Goal: Task Accomplishment & Management: Complete application form

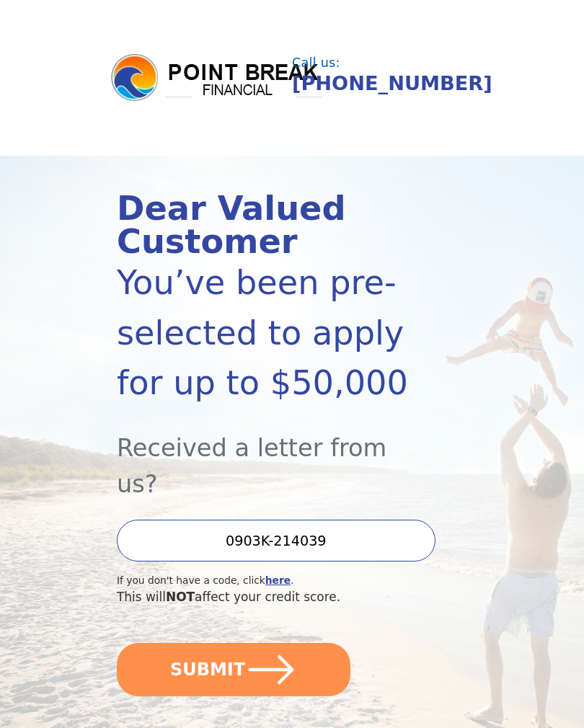
click at [303, 643] on button "SUBMIT" at bounding box center [233, 669] width 233 height 53
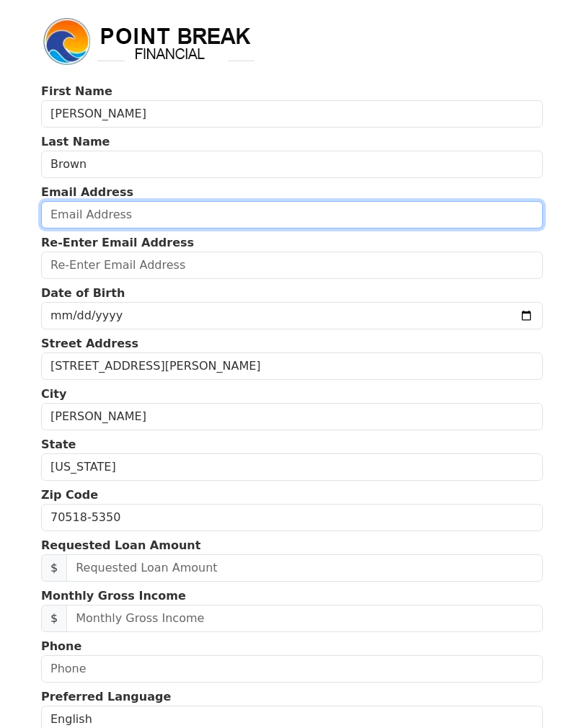
click at [233, 215] on input "email" at bounding box center [291, 214] width 501 height 27
type input "[EMAIL_ADDRESS][DOMAIN_NAME]"
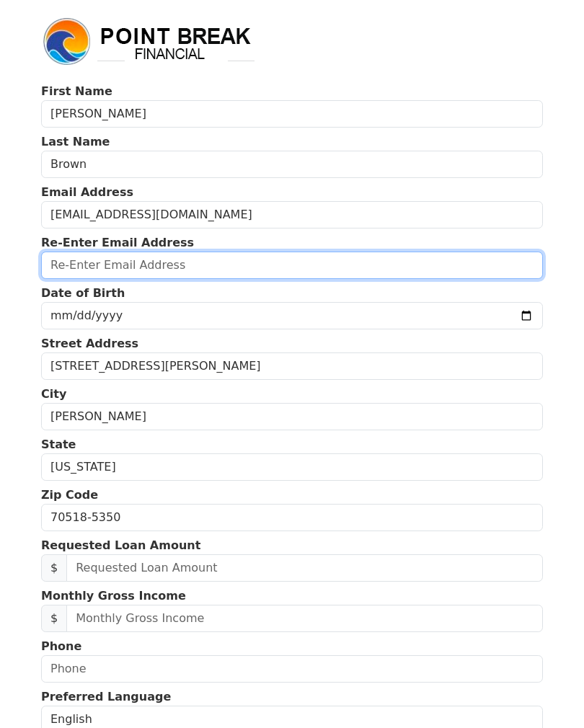
click at [258, 267] on input "email" at bounding box center [291, 264] width 501 height 27
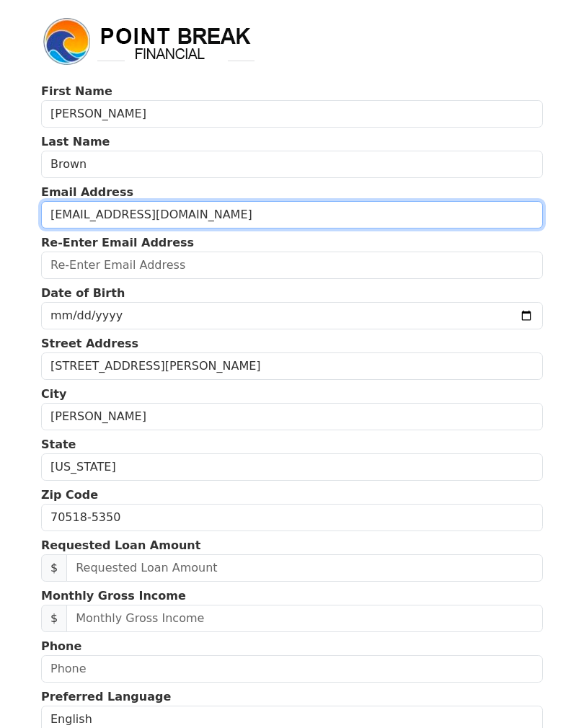
click at [195, 219] on input "[EMAIL_ADDRESS][DOMAIN_NAME]" at bounding box center [291, 214] width 501 height 27
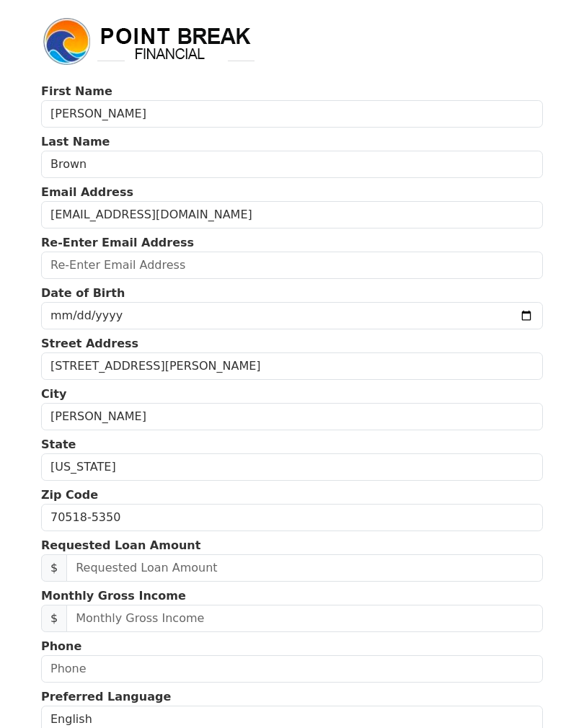
click at [176, 267] on input "email" at bounding box center [291, 264] width 501 height 27
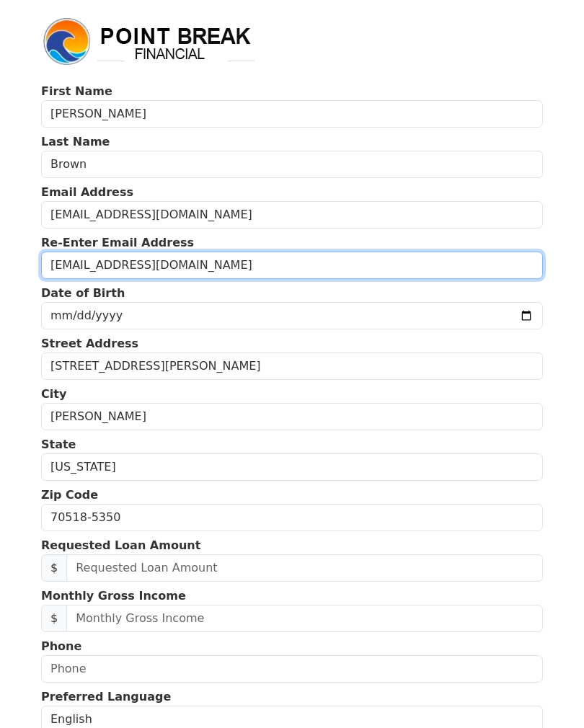
type input "[EMAIL_ADDRESS][DOMAIN_NAME]"
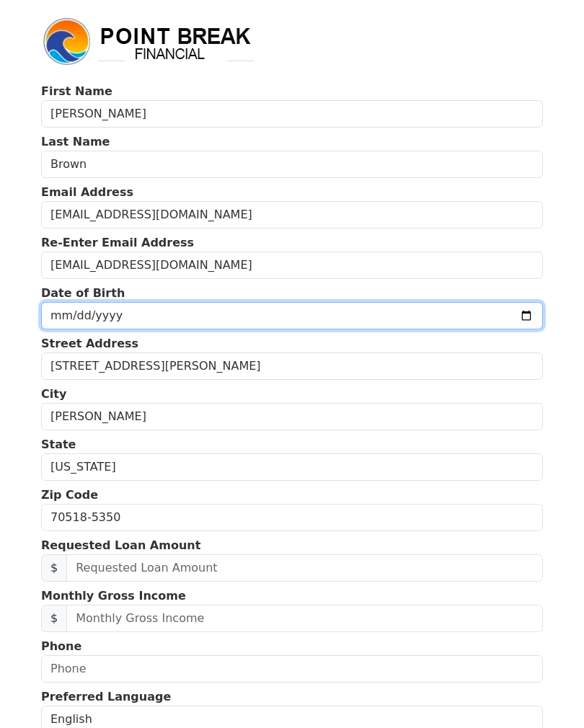
click at [285, 322] on input "date" at bounding box center [291, 315] width 501 height 27
click at [291, 318] on input "[DATE]" at bounding box center [291, 315] width 501 height 27
click at [286, 313] on input "[DATE]" at bounding box center [291, 315] width 501 height 27
click at [289, 313] on input "[DATE]" at bounding box center [291, 315] width 501 height 27
click at [287, 312] on input "[DATE]" at bounding box center [291, 315] width 501 height 27
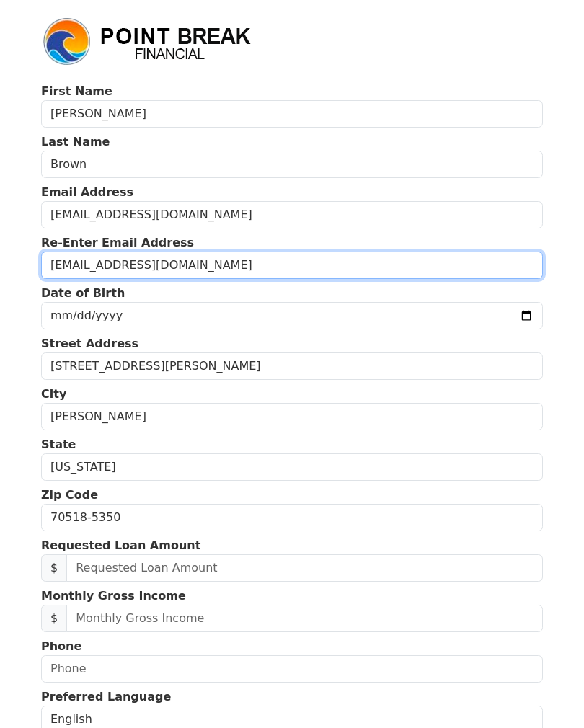
click at [300, 269] on input "[EMAIL_ADDRESS][DOMAIN_NAME]" at bounding box center [291, 264] width 501 height 27
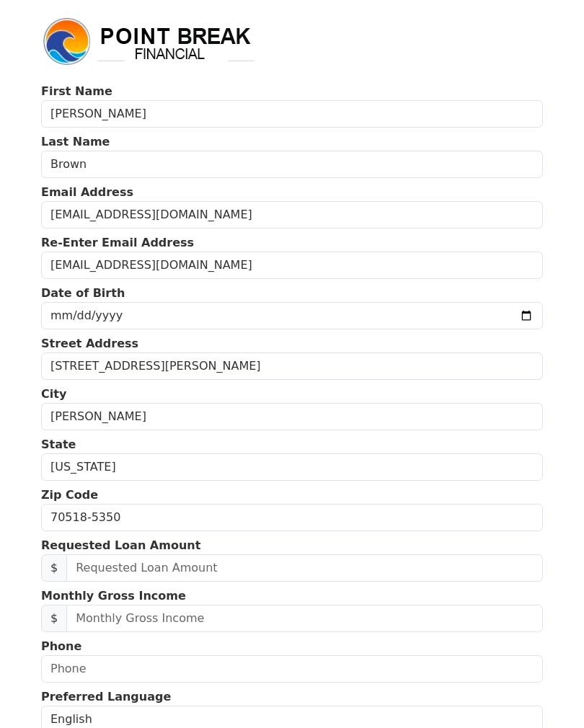
click at [320, 317] on input "[DATE]" at bounding box center [291, 315] width 501 height 27
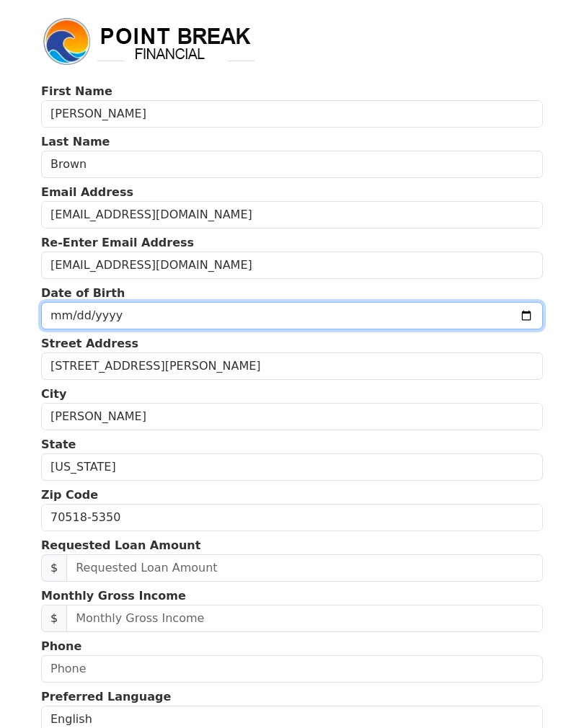
type input "[DATE]"
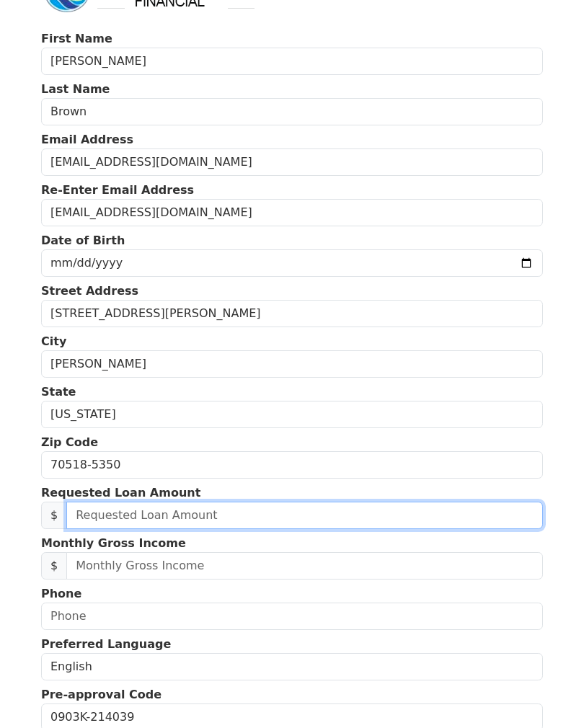
click at [328, 518] on input "text" at bounding box center [304, 514] width 476 height 27
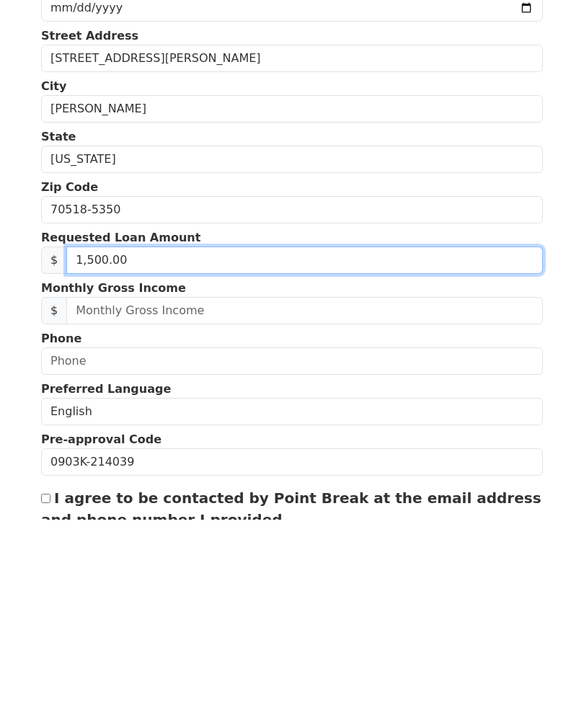
type input "15,000.00"
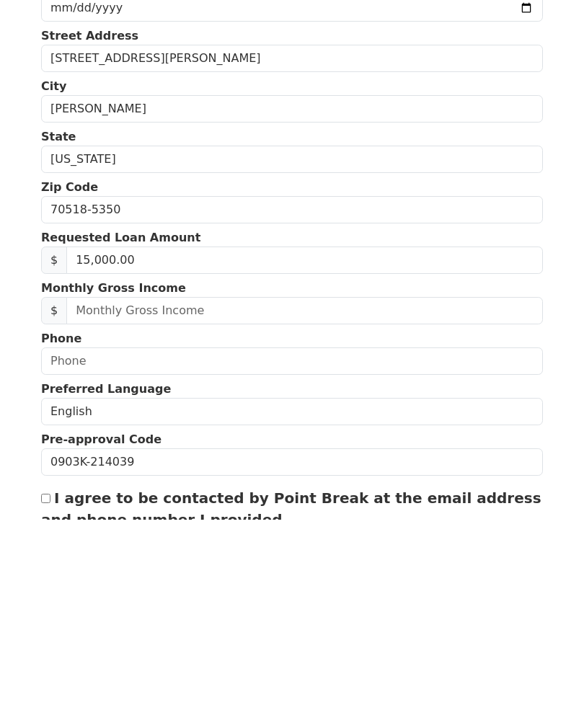
click at [92, 505] on input "text" at bounding box center [304, 518] width 476 height 27
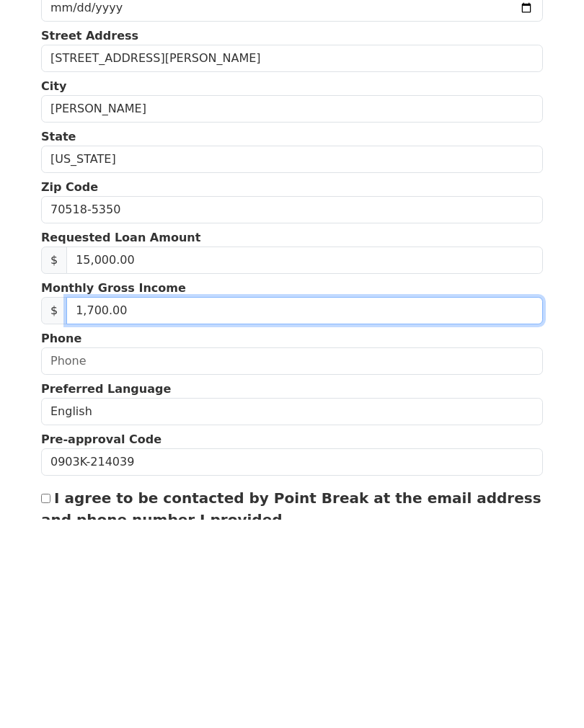
type input "17,000.00"
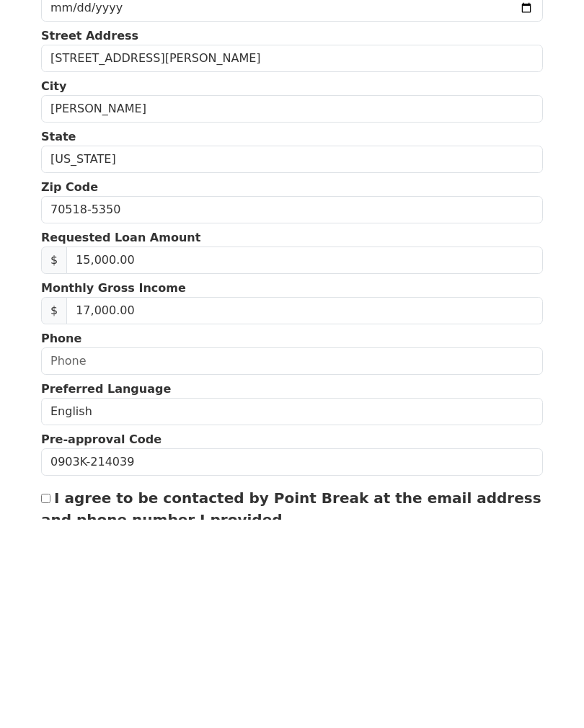
click at [71, 555] on input "text" at bounding box center [291, 568] width 501 height 27
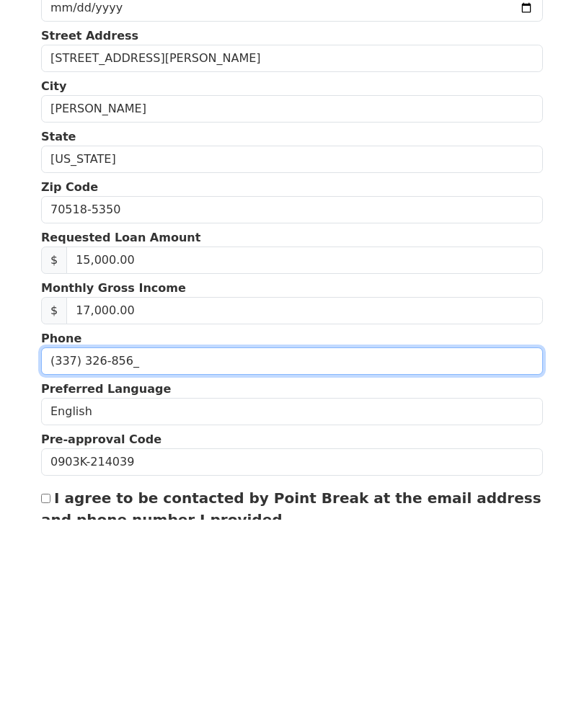
type input "[PHONE_NUMBER]"
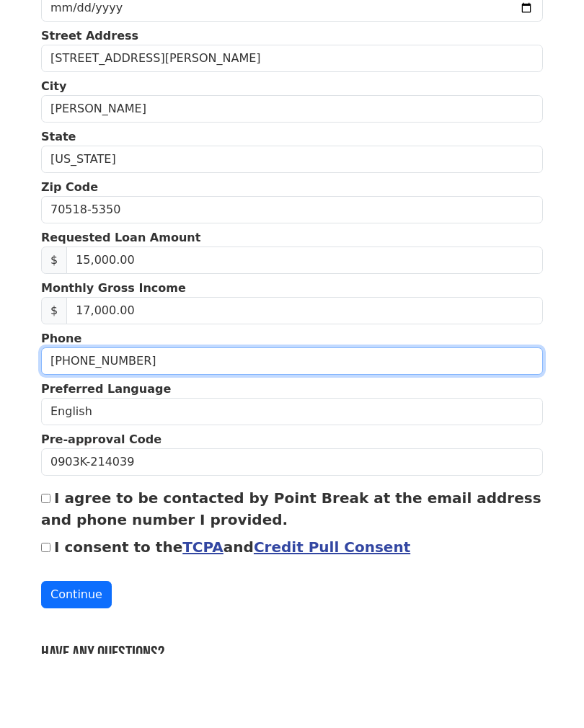
scroll to position [235, 0]
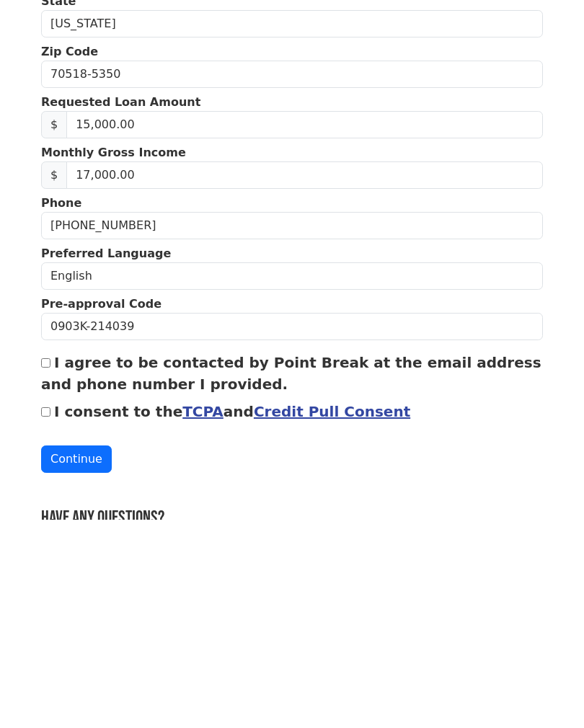
click at [49, 566] on input "I agree to be contacted by Point Break at the email address and phone number I …" at bounding box center [45, 570] width 9 height 9
checkbox input "true"
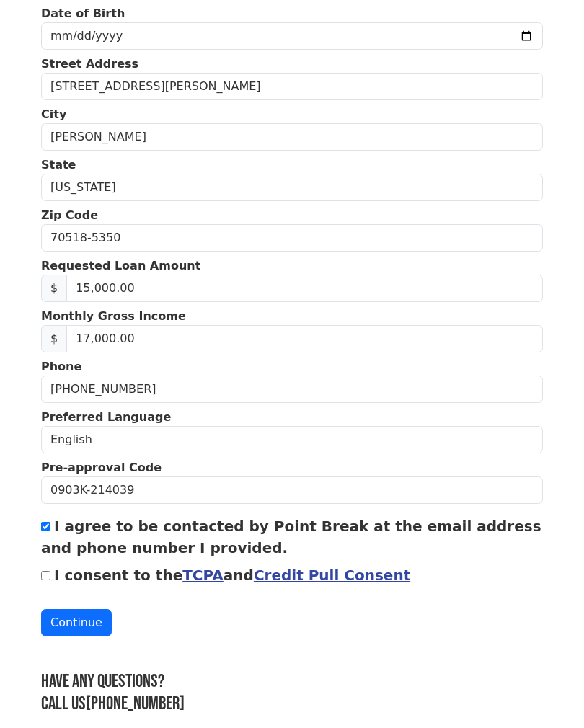
click at [50, 578] on input "I consent to the TCPA and Credit Pull Consent" at bounding box center [45, 575] width 9 height 9
checkbox input "true"
click at [71, 618] on button "Continue" at bounding box center [76, 622] width 71 height 27
